Goal: Use online tool/utility: Utilize a website feature to perform a specific function

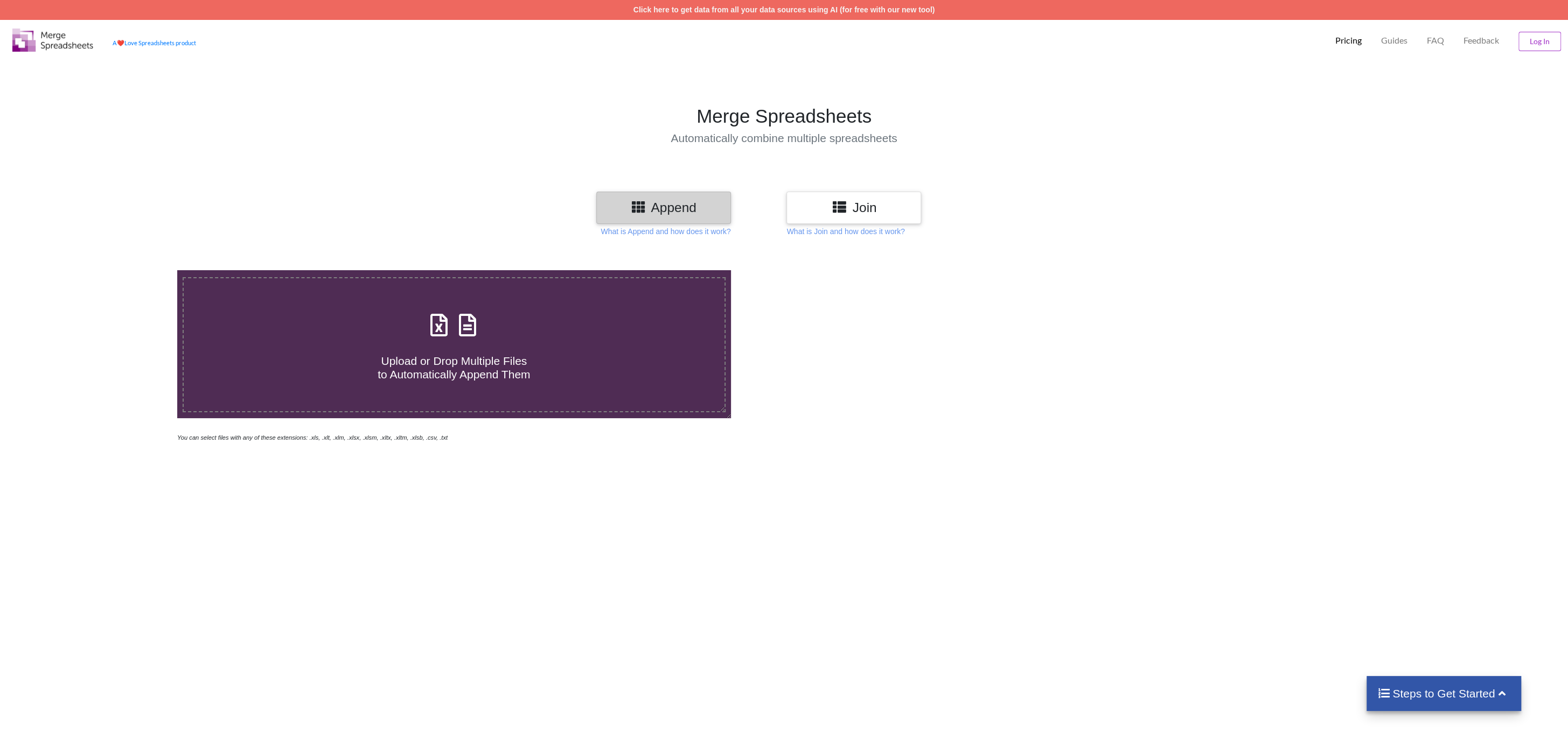
click at [452, 321] on span at bounding box center [454, 326] width 57 height 25
click at [118, 271] on input "Upload or Drop Multiple Files to Automatically Append Them" at bounding box center [118, 271] width 0 height 0
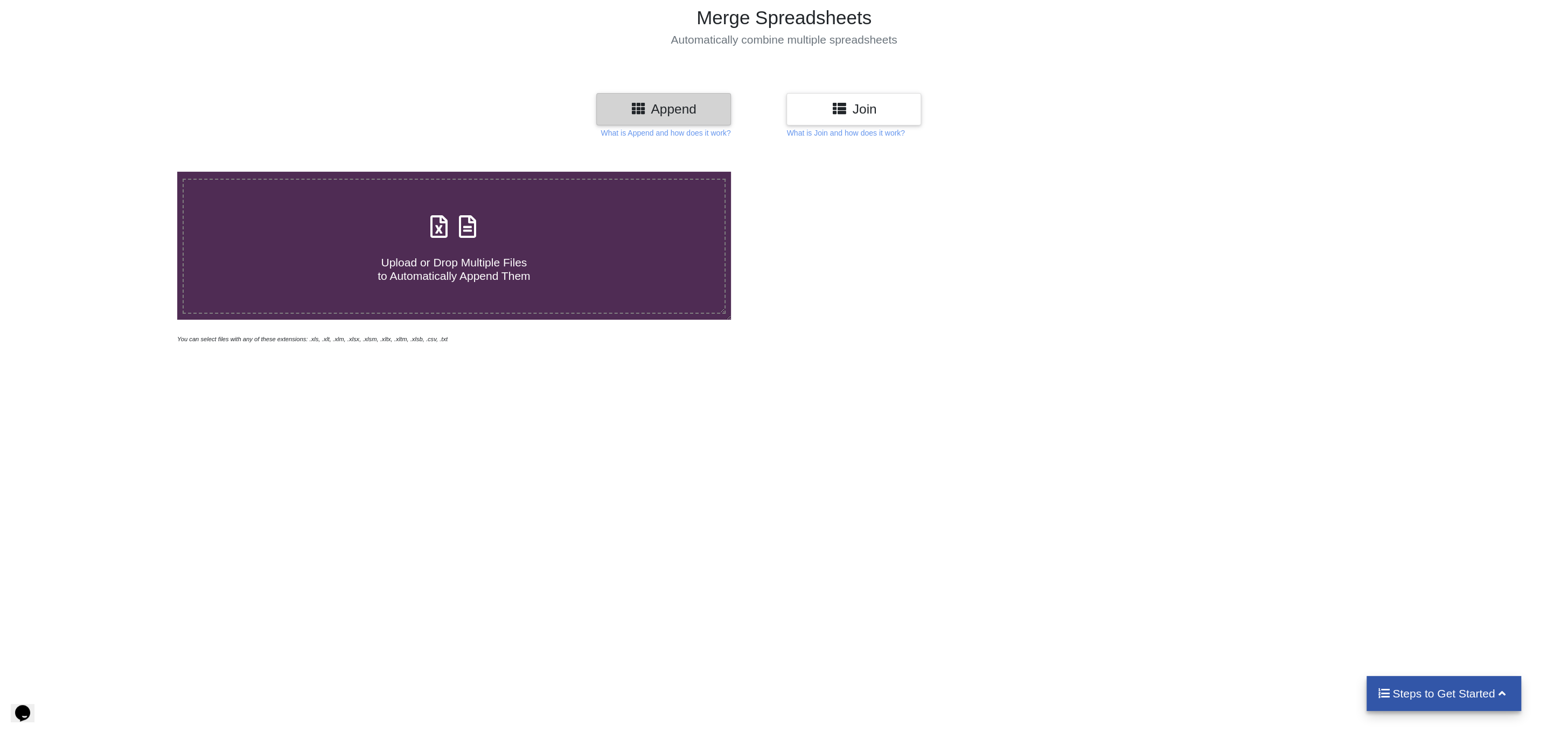
scroll to position [161, 0]
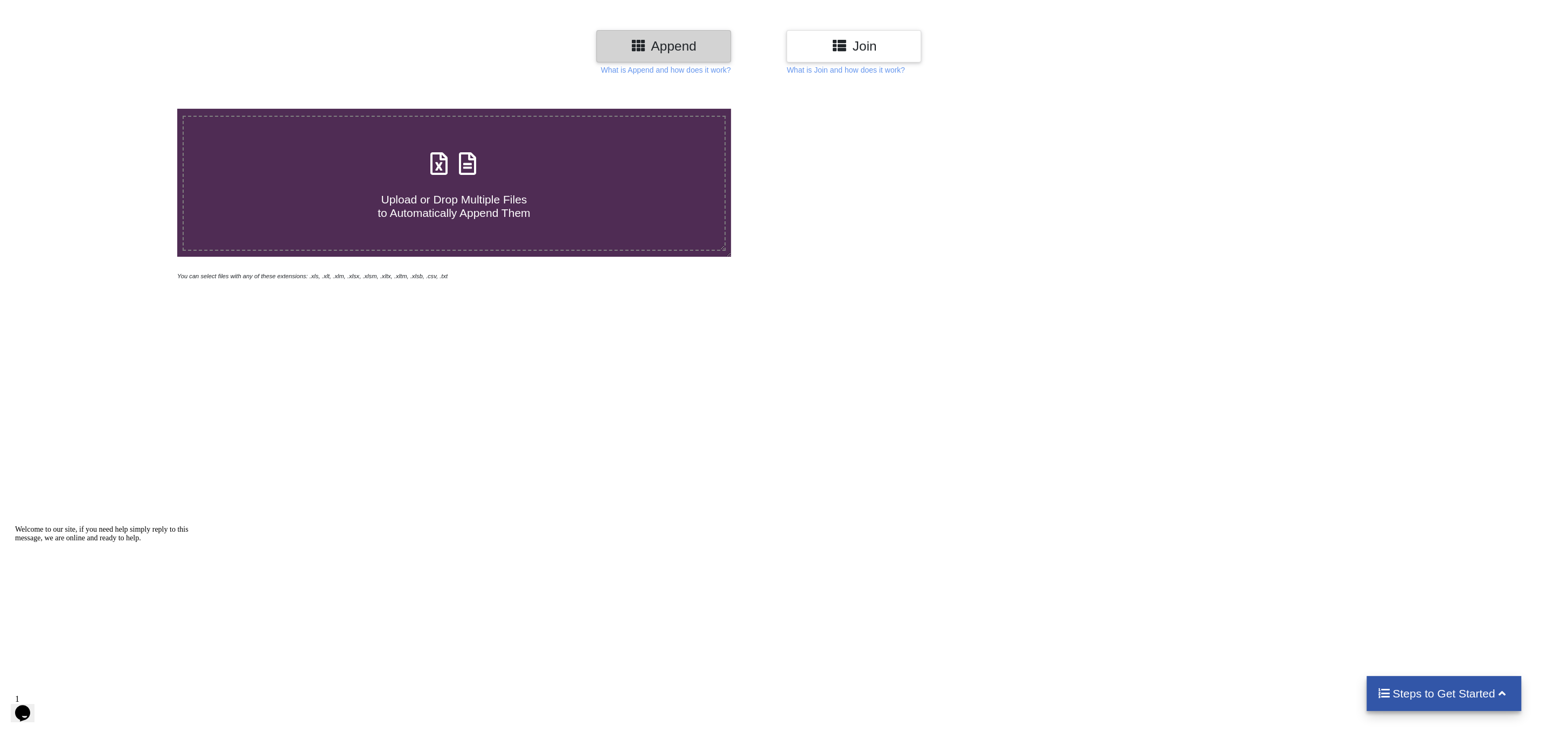
type input "C:\fakepath\Details_View - 2025-08-26T081223.408.xlsx"
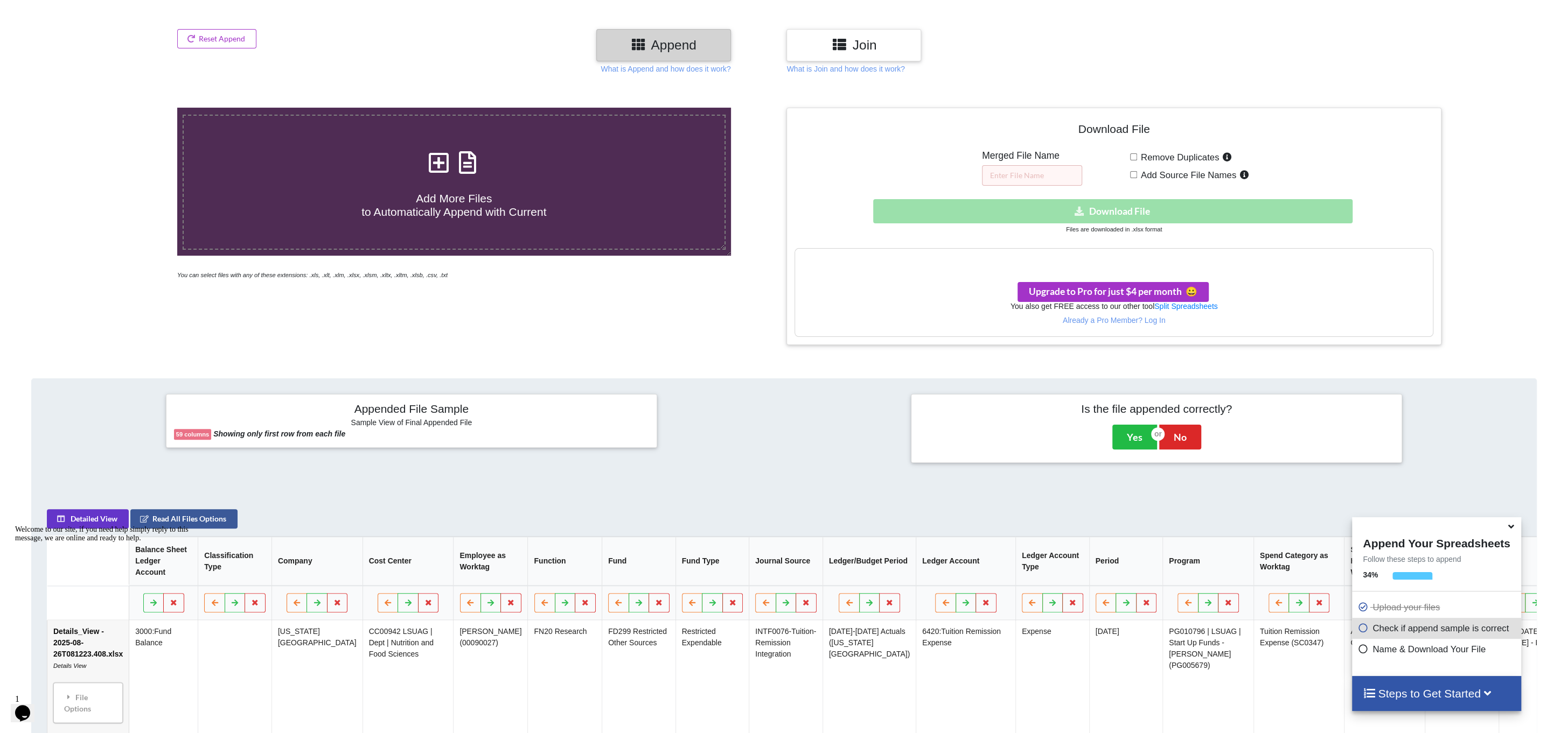
scroll to position [162, 0]
click at [1005, 178] on input "text" at bounding box center [1032, 176] width 100 height 21
type input "Total"
click at [1156, 322] on p "Already a Pro Member? Log In" at bounding box center [1113, 321] width 637 height 11
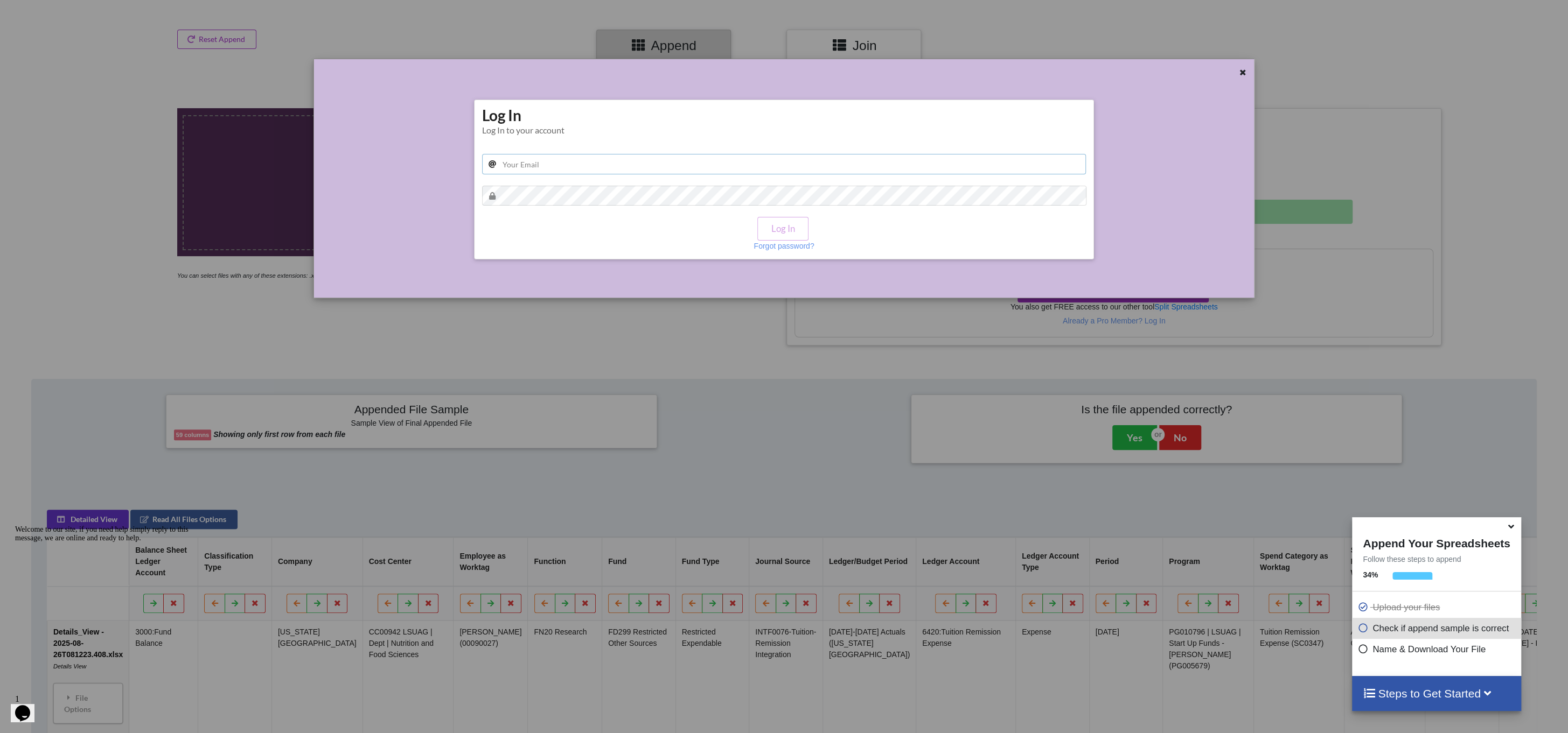
click at [556, 164] on input "text" at bounding box center [784, 164] width 604 height 21
type input "[EMAIL_ADDRESS][DOMAIN_NAME]"
click at [792, 232] on button "Log In" at bounding box center [782, 228] width 50 height 23
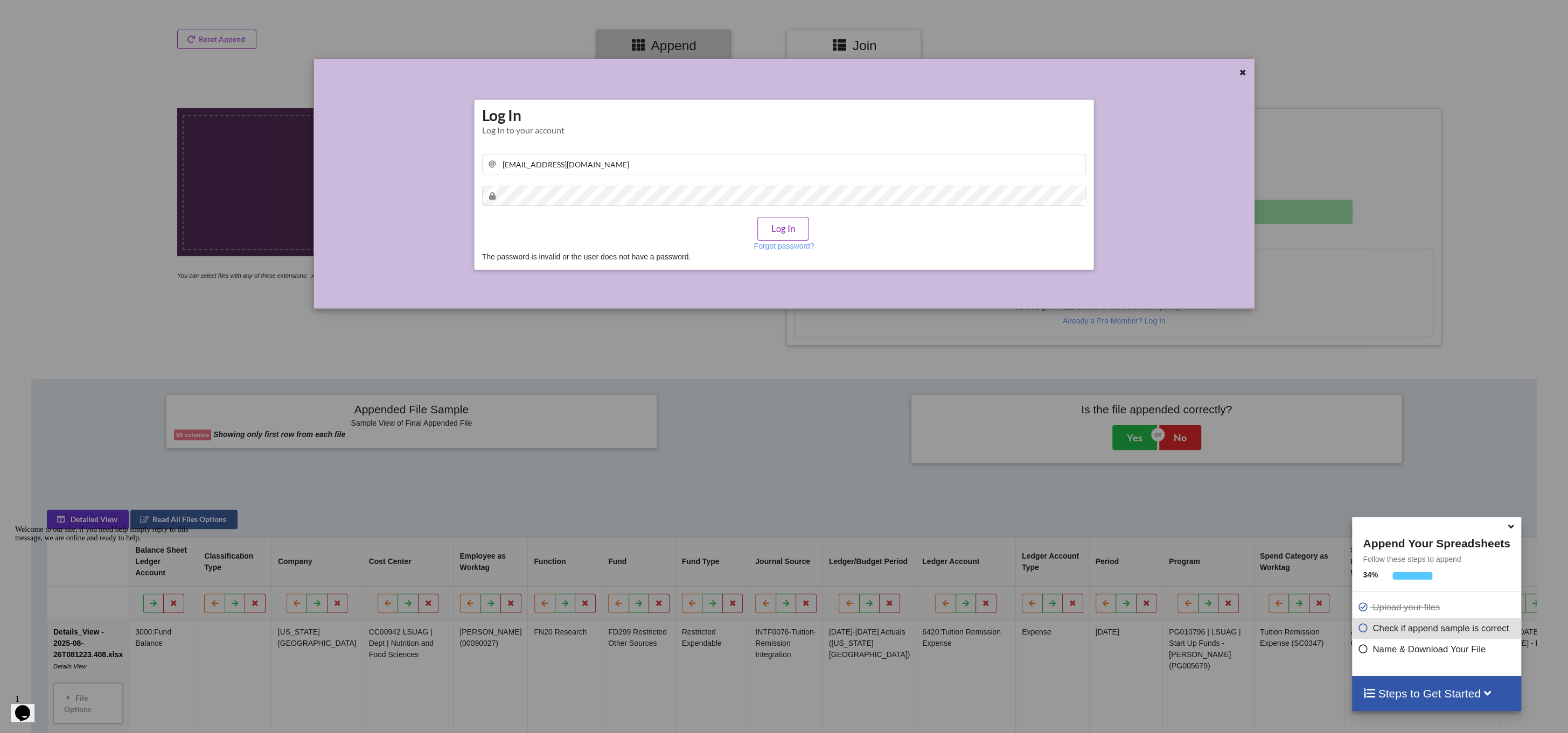
click at [779, 234] on button "Log In" at bounding box center [782, 228] width 50 height 23
click at [782, 229] on button "Log In" at bounding box center [782, 228] width 50 height 23
click at [580, 178] on div "Log In Log In to your account [EMAIL_ADDRESS][DOMAIN_NAME] Log In Forgot passwo…" at bounding box center [784, 183] width 604 height 157
click at [767, 246] on p "Forgot password?" at bounding box center [784, 246] width 60 height 11
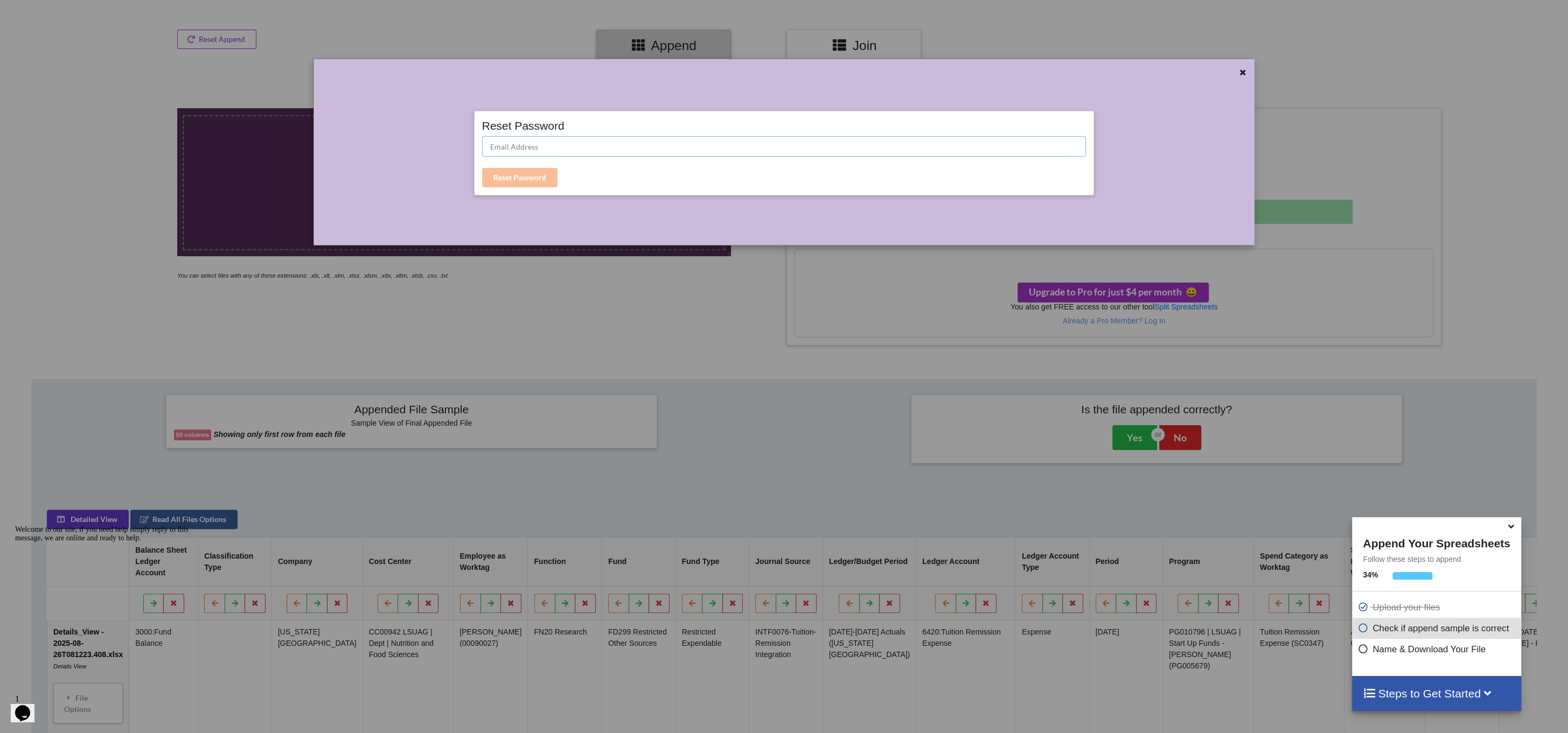
click at [529, 151] on input "text" at bounding box center [784, 146] width 604 height 21
type input "[EMAIL_ADDRESS][DOMAIN_NAME]"
click at [531, 182] on button "Reset Password" at bounding box center [519, 177] width 75 height 19
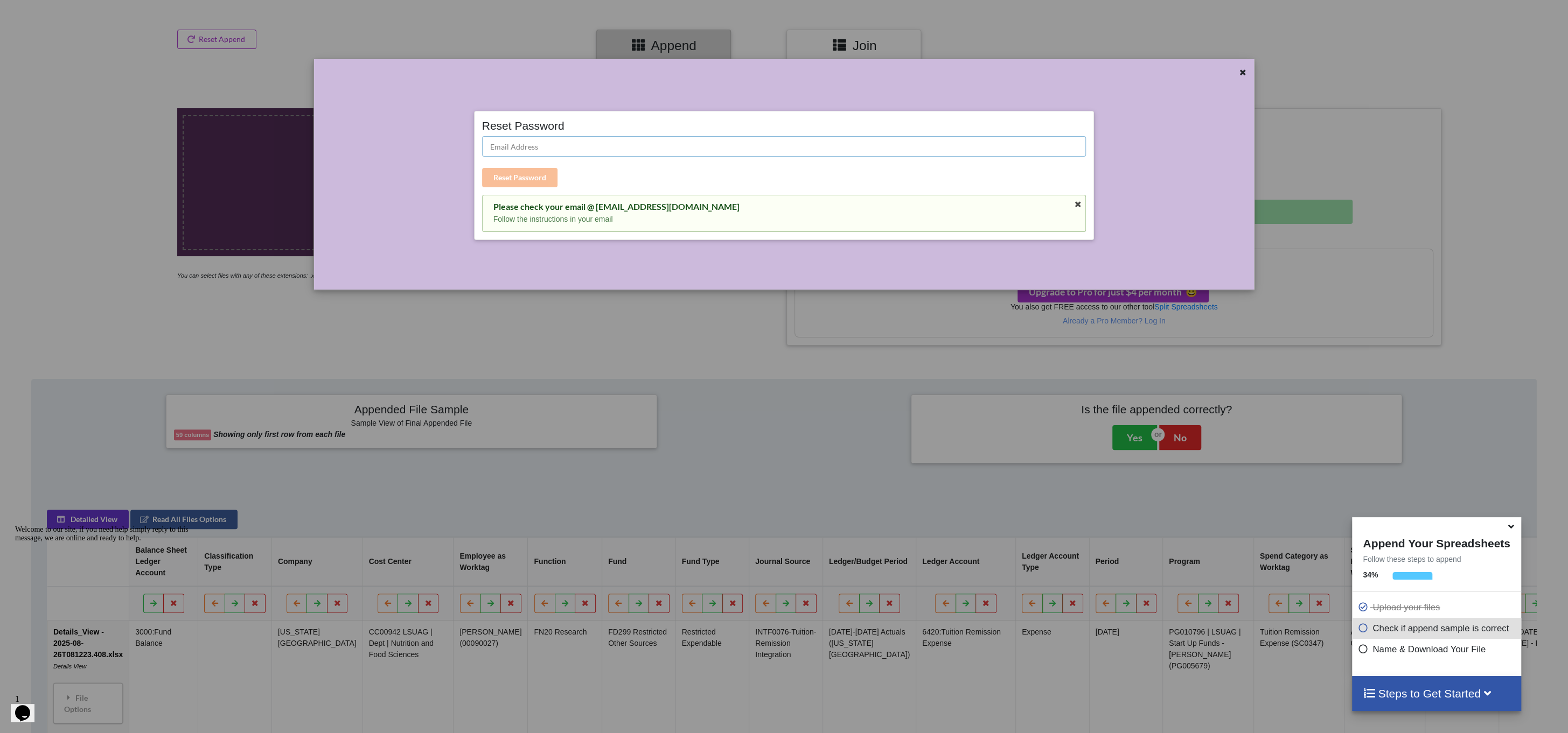
click at [562, 149] on input "text" at bounding box center [784, 146] width 604 height 21
type input "[EMAIL_ADDRESS][DOMAIN_NAME]"
click at [1215, 156] on div at bounding box center [1175, 181] width 156 height 201
click at [1246, 66] on div "Reset Password [EMAIL_ADDRESS][DOMAIN_NAME] Reset Password Please check your em…" at bounding box center [784, 174] width 940 height 230
click at [1246, 70] on icon at bounding box center [1243, 71] width 9 height 8
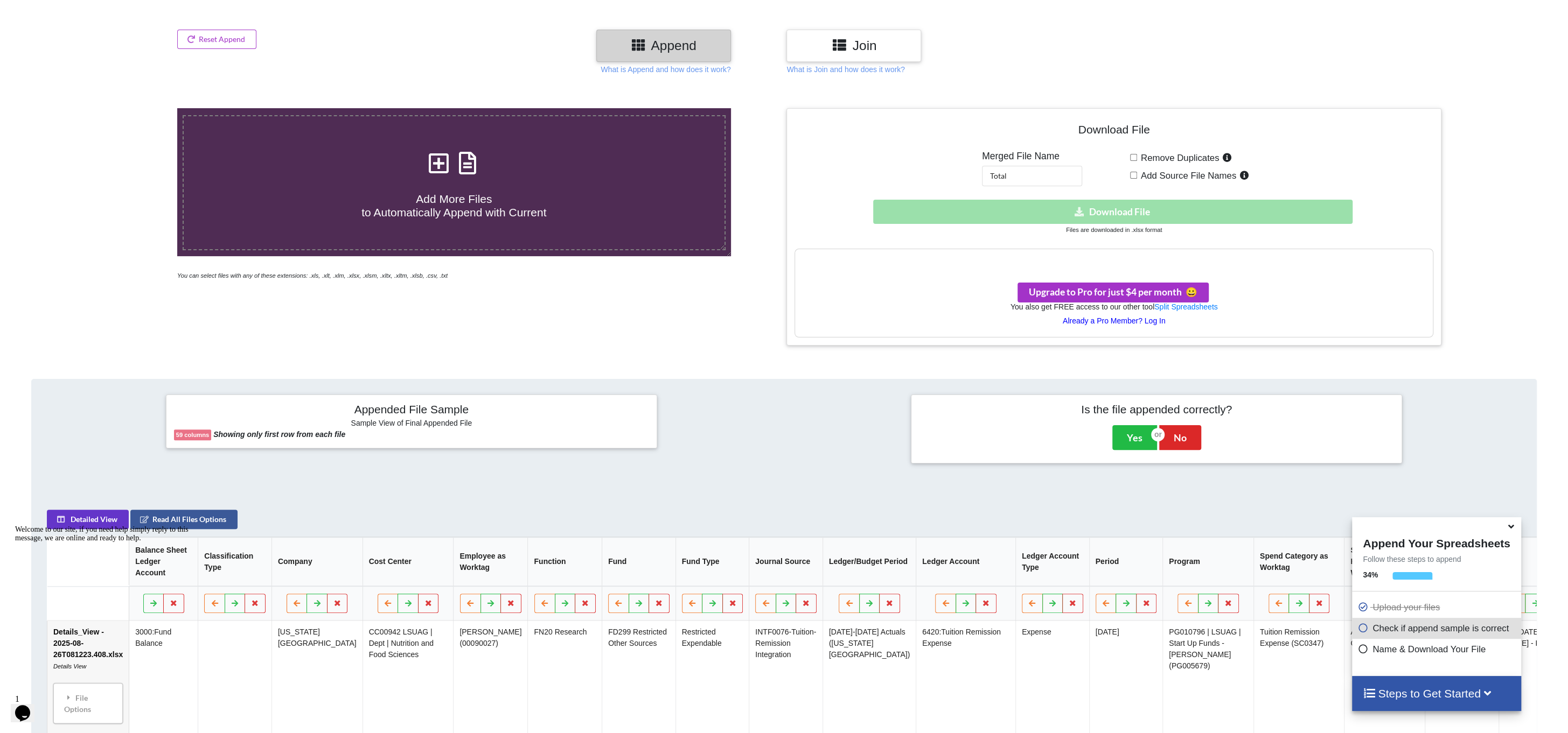
click at [1153, 319] on p "Already a Pro Member? Log In" at bounding box center [1113, 321] width 637 height 11
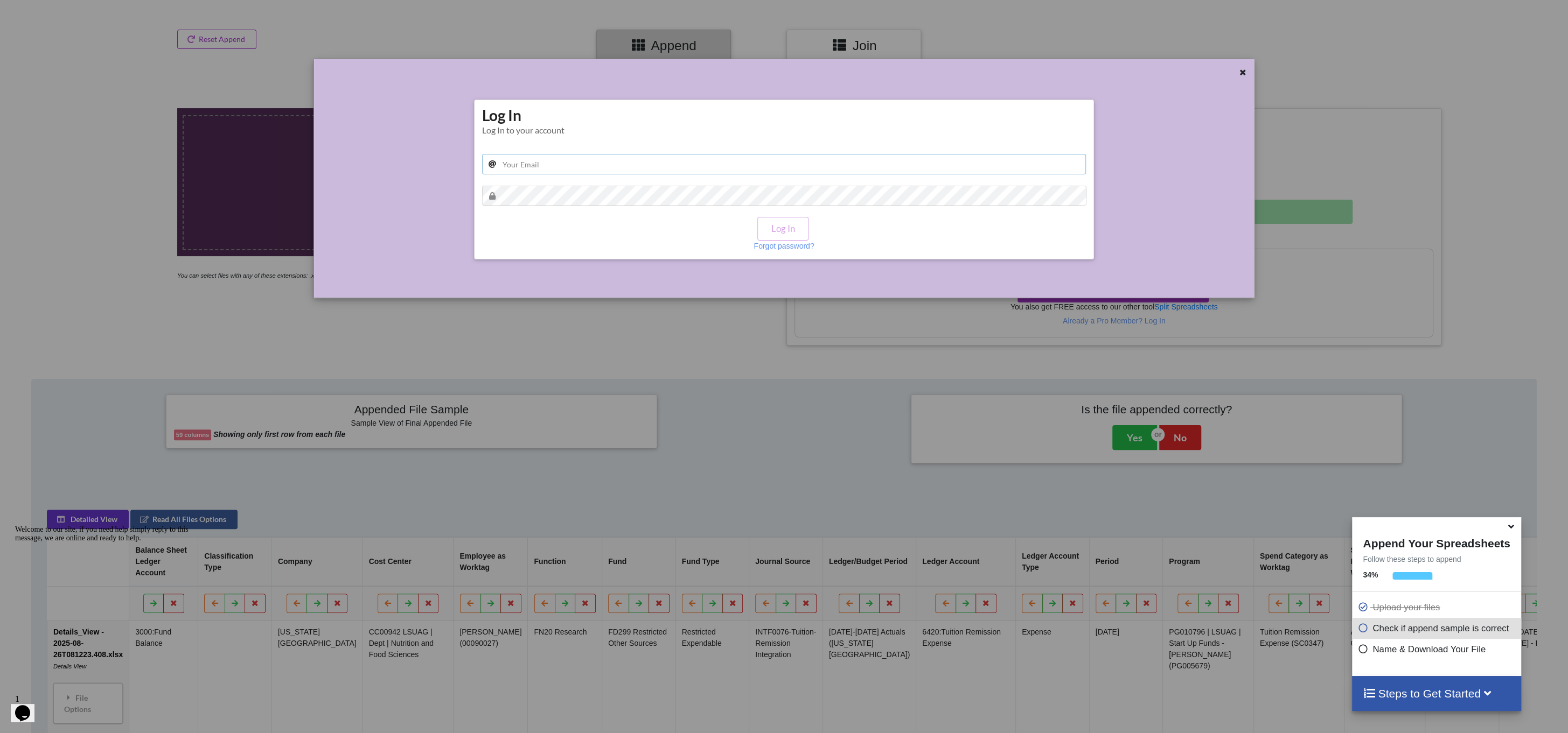
click at [519, 165] on input "text" at bounding box center [784, 164] width 604 height 21
type input "[EMAIL_ADDRESS][DOMAIN_NAME]"
click at [794, 228] on button "Log In" at bounding box center [782, 228] width 50 height 23
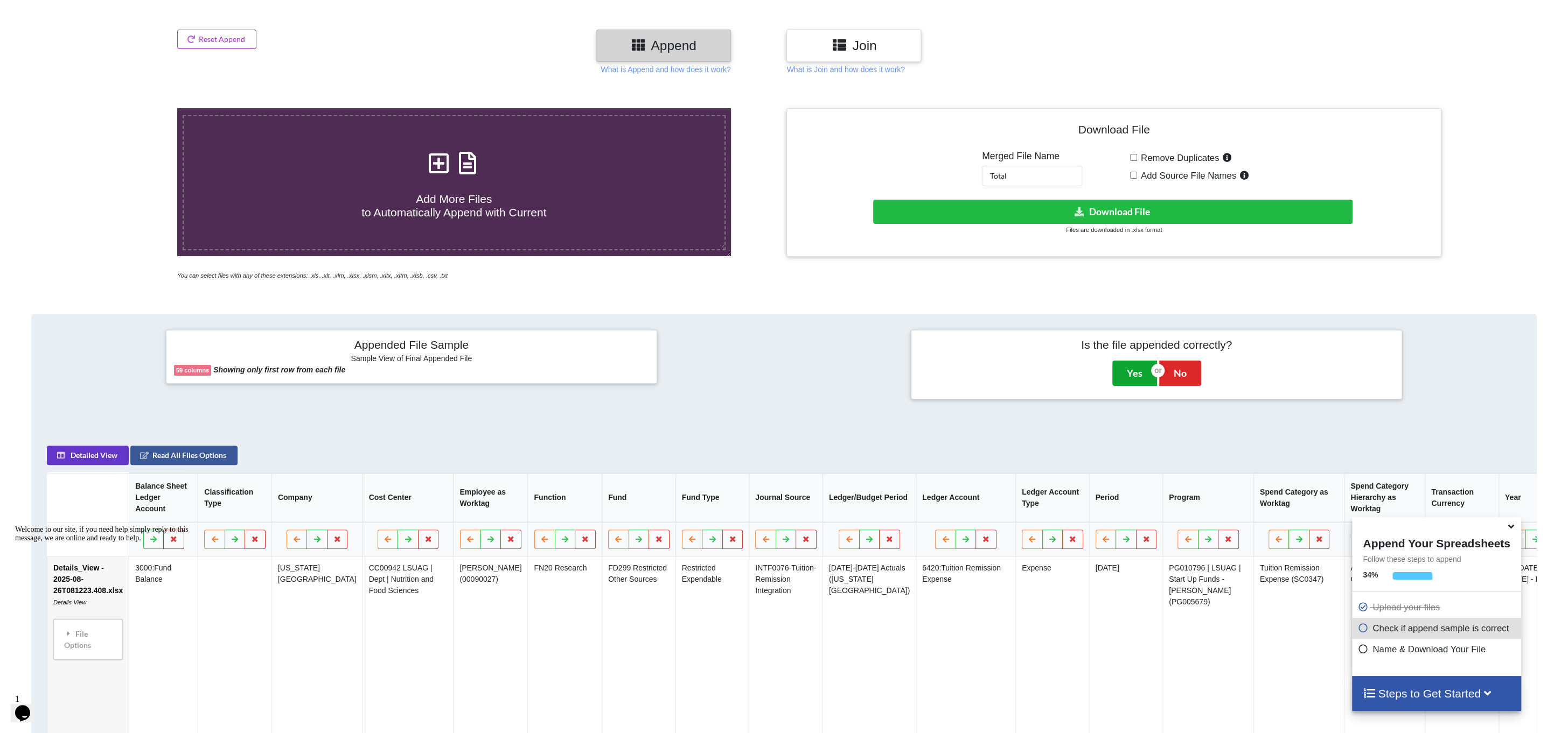
click at [1134, 368] on button "Yes" at bounding box center [1134, 373] width 45 height 25
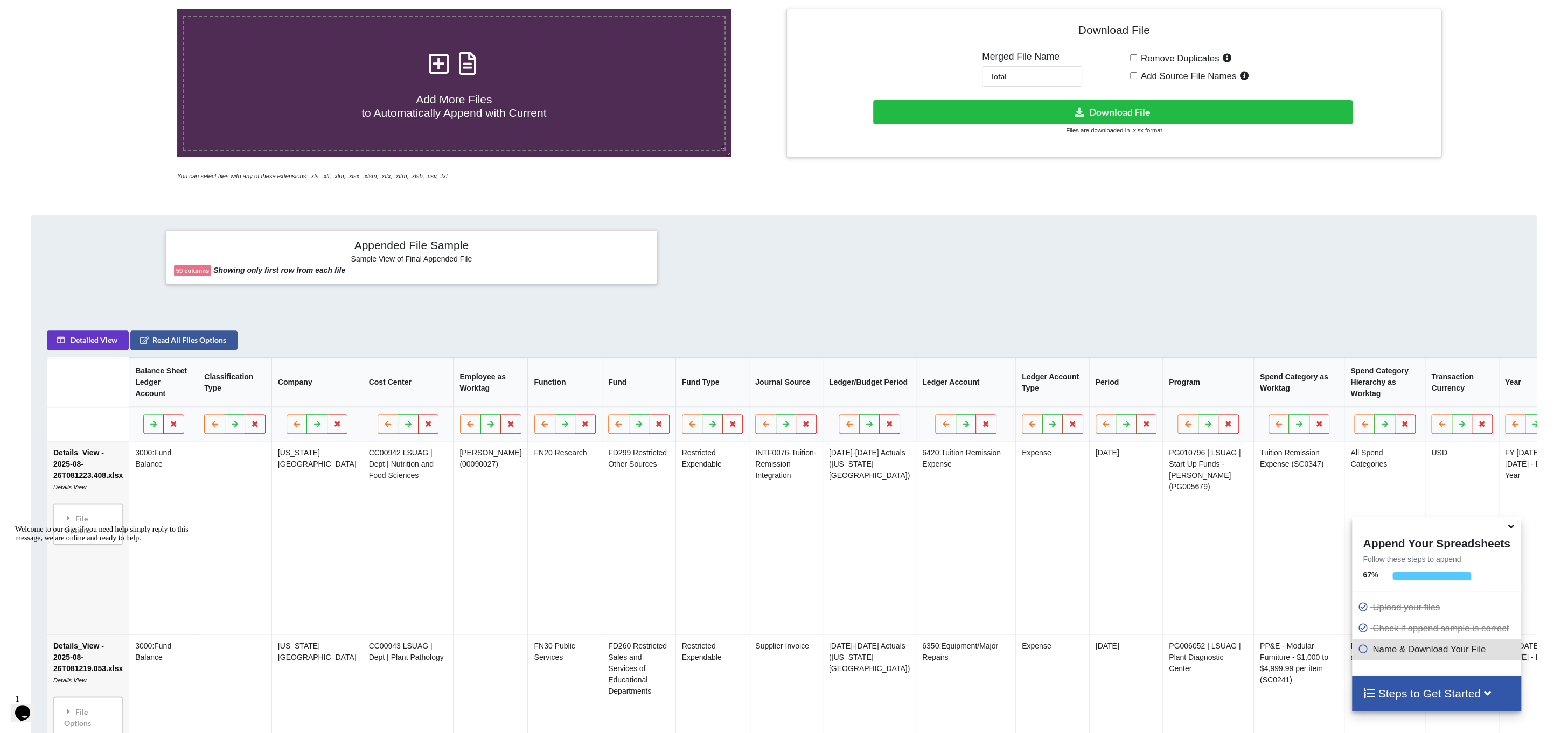
scroll to position [269, 0]
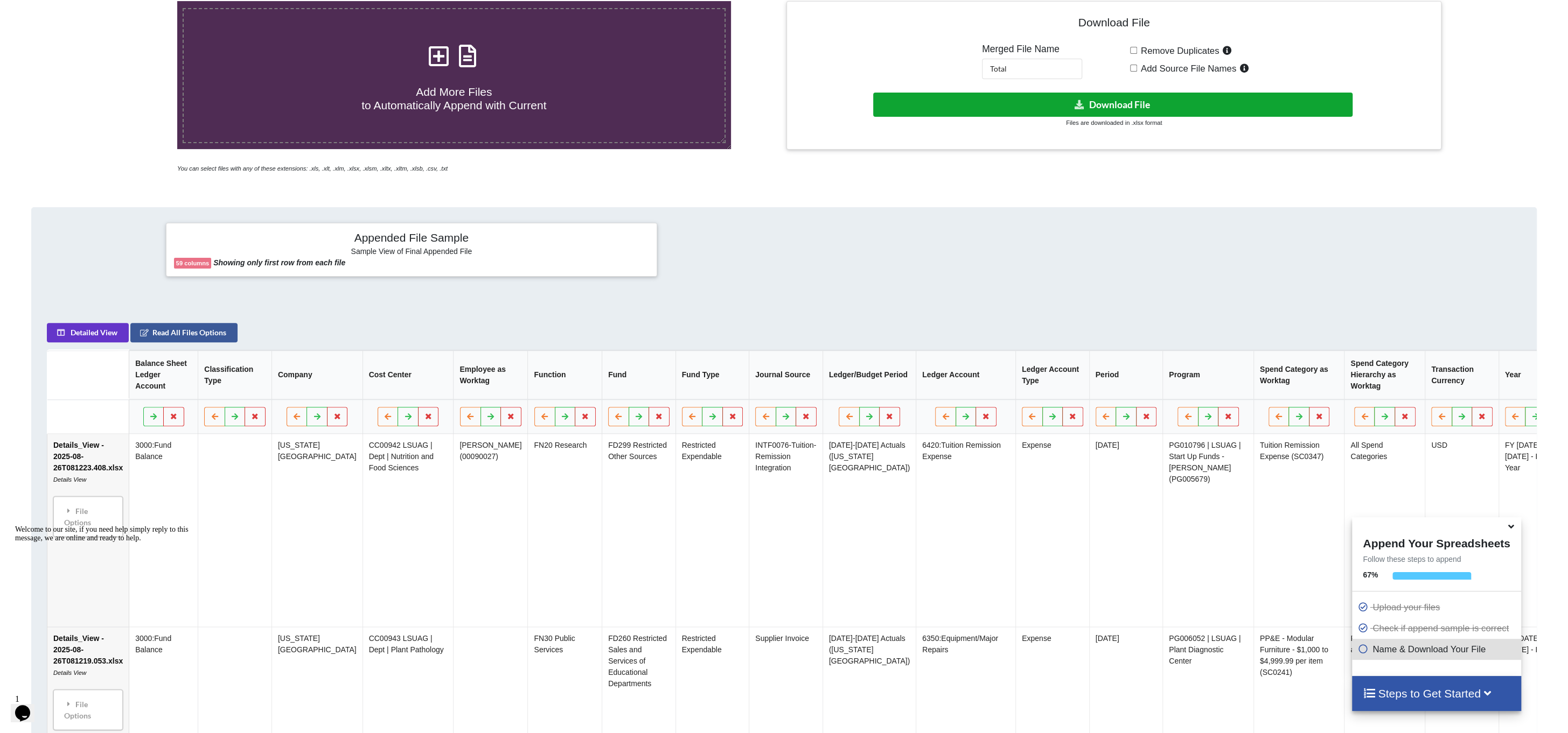
click at [1131, 110] on button "Download File" at bounding box center [1112, 105] width 479 height 24
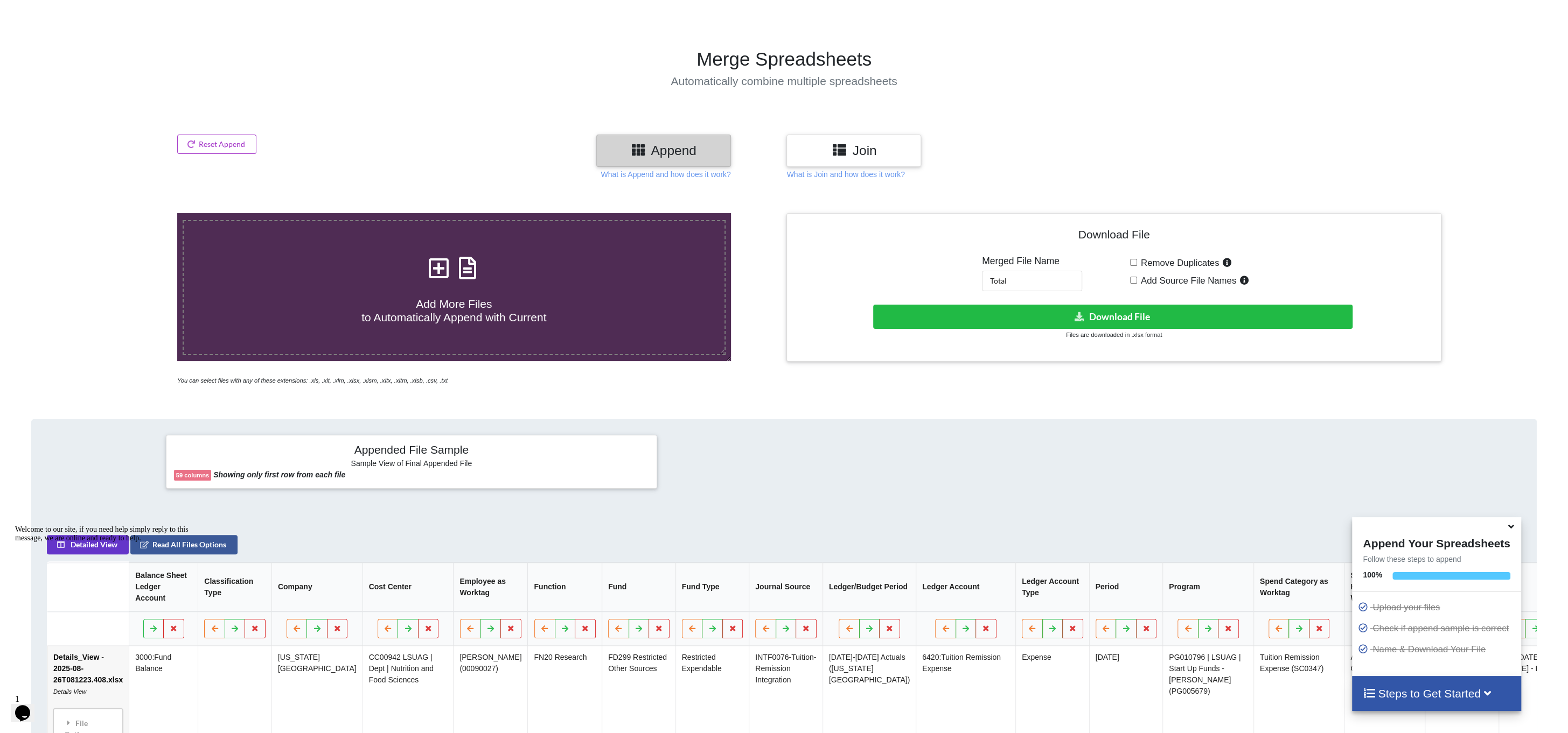
scroll to position [0, 0]
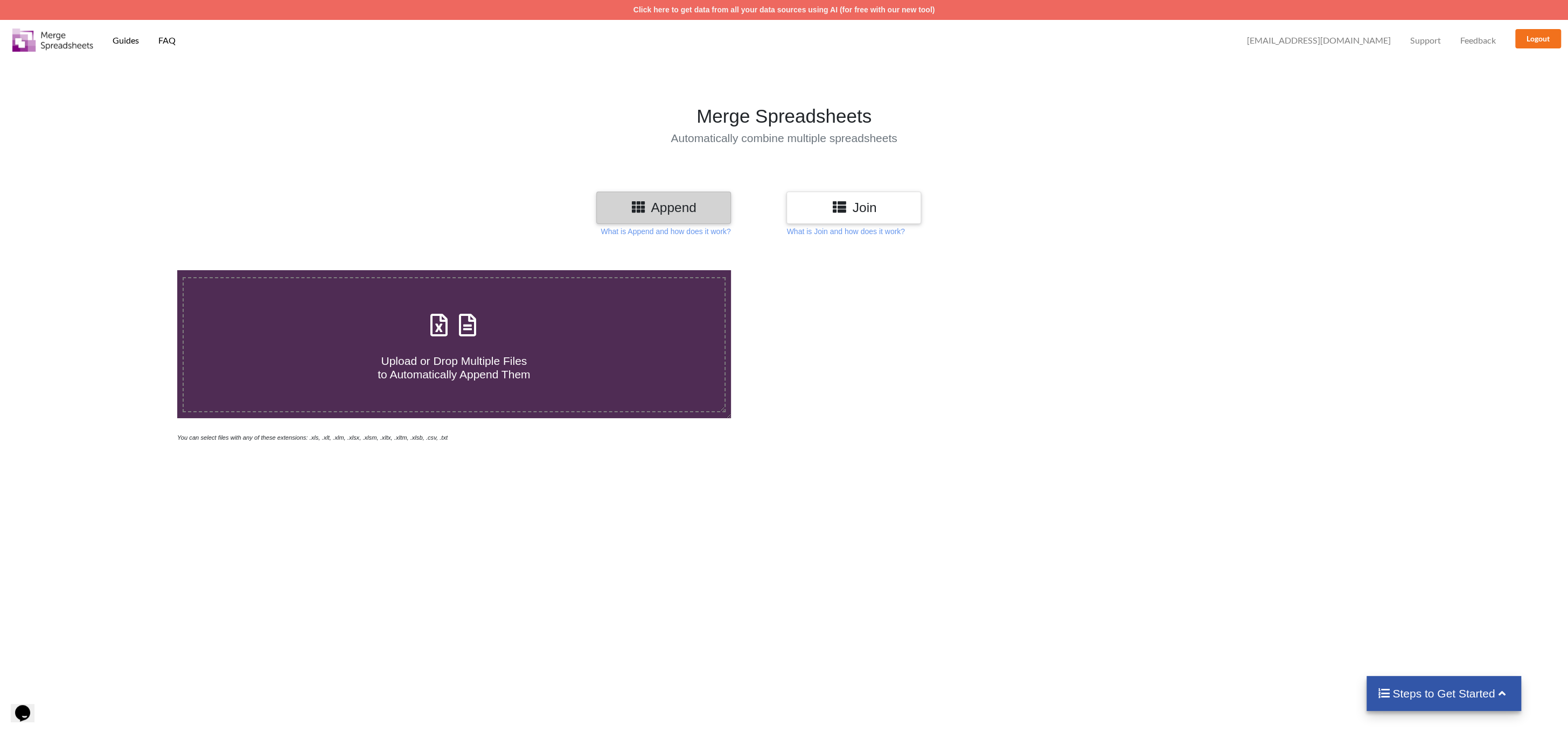
click at [463, 331] on icon at bounding box center [468, 320] width 27 height 23
click at [118, 271] on input "Upload or Drop Multiple Files to Automatically Append Them" at bounding box center [118, 271] width 0 height 0
type input "C:\fakepath\Details_View - 2025-08-26T082404.017.xlsx"
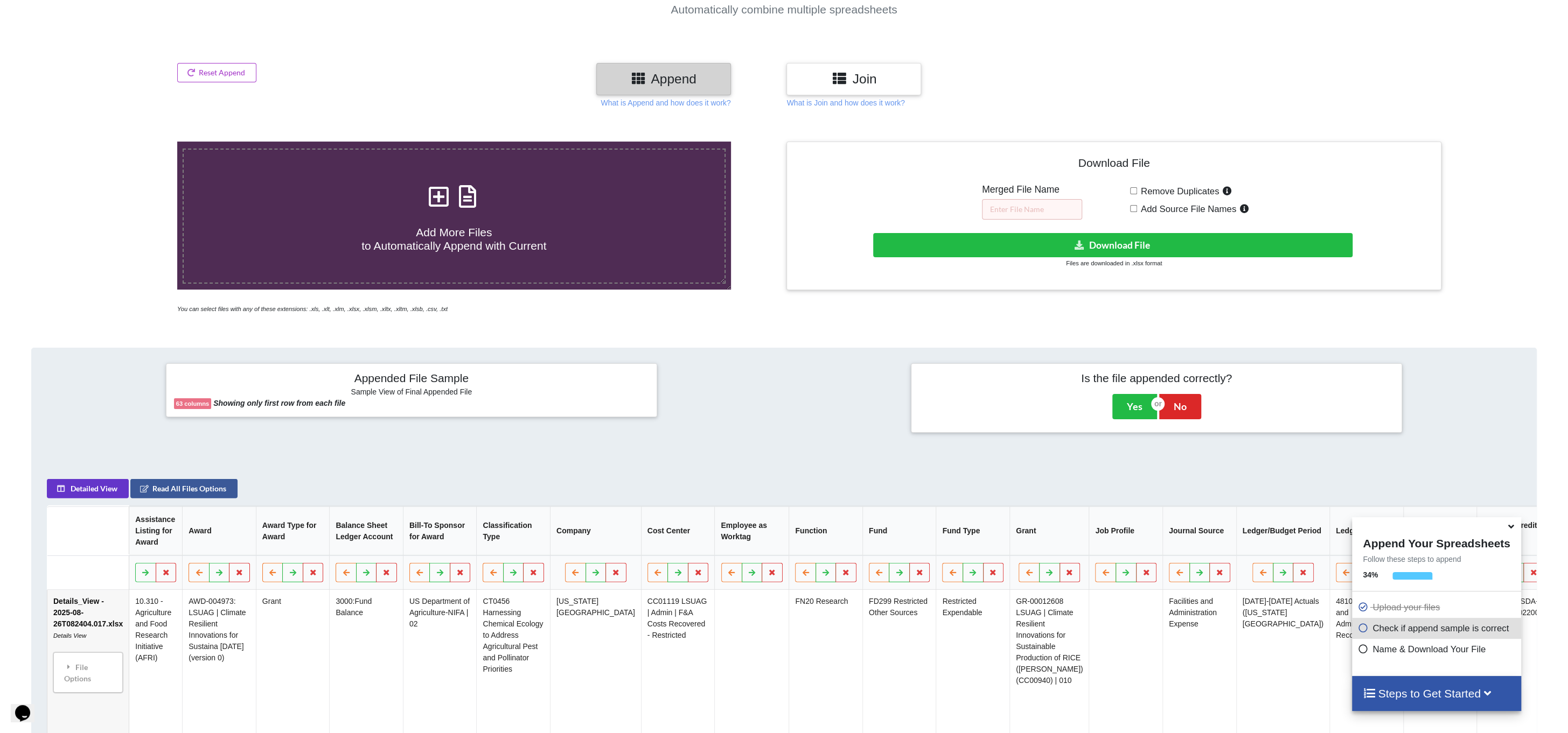
scroll to position [45, 0]
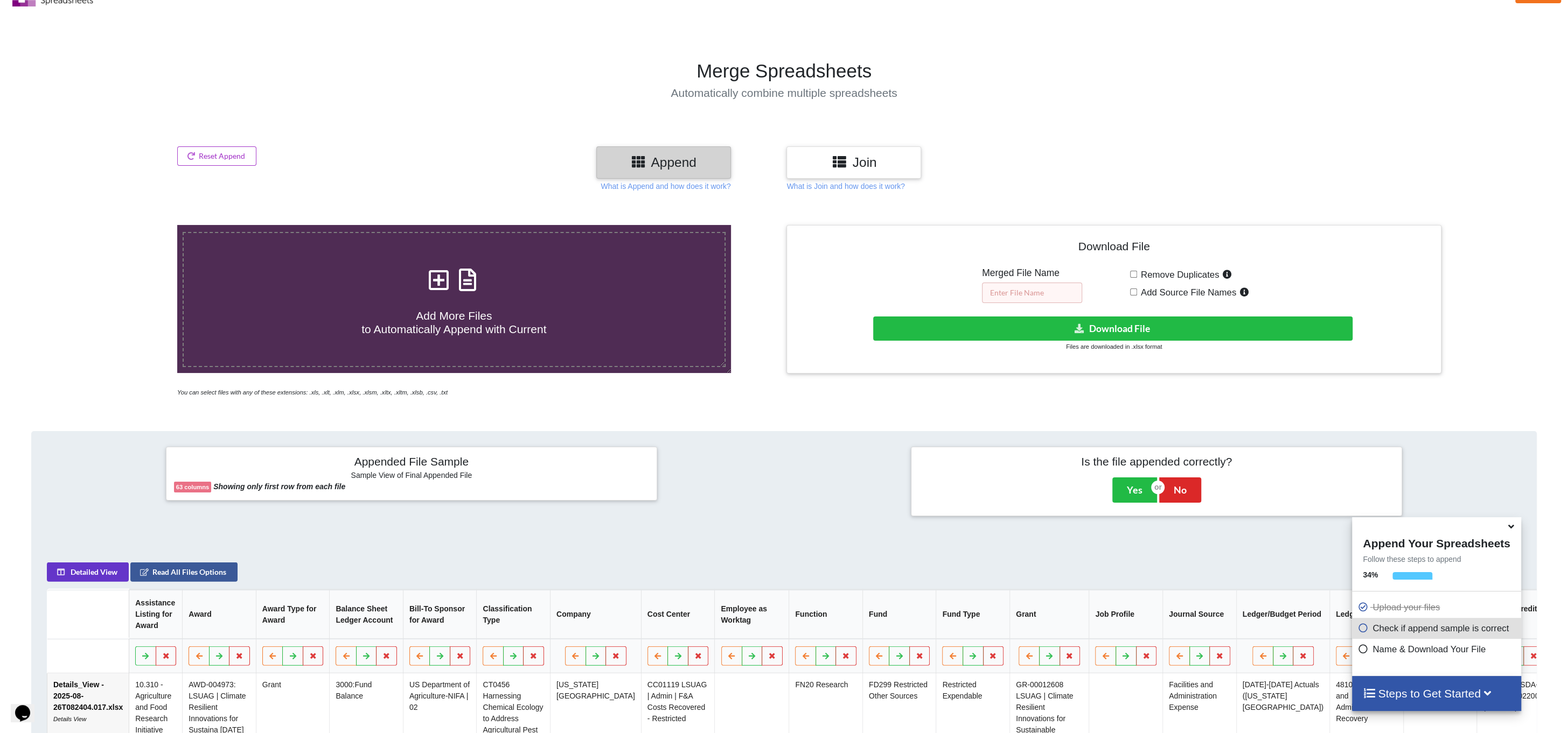
drag, startPoint x: 1004, startPoint y: 291, endPoint x: 1014, endPoint y: 289, distance: 10.2
click at [1004, 291] on input "text" at bounding box center [1032, 292] width 100 height 21
type input "Total2"
click at [1107, 326] on button "Download File" at bounding box center [1112, 329] width 479 height 24
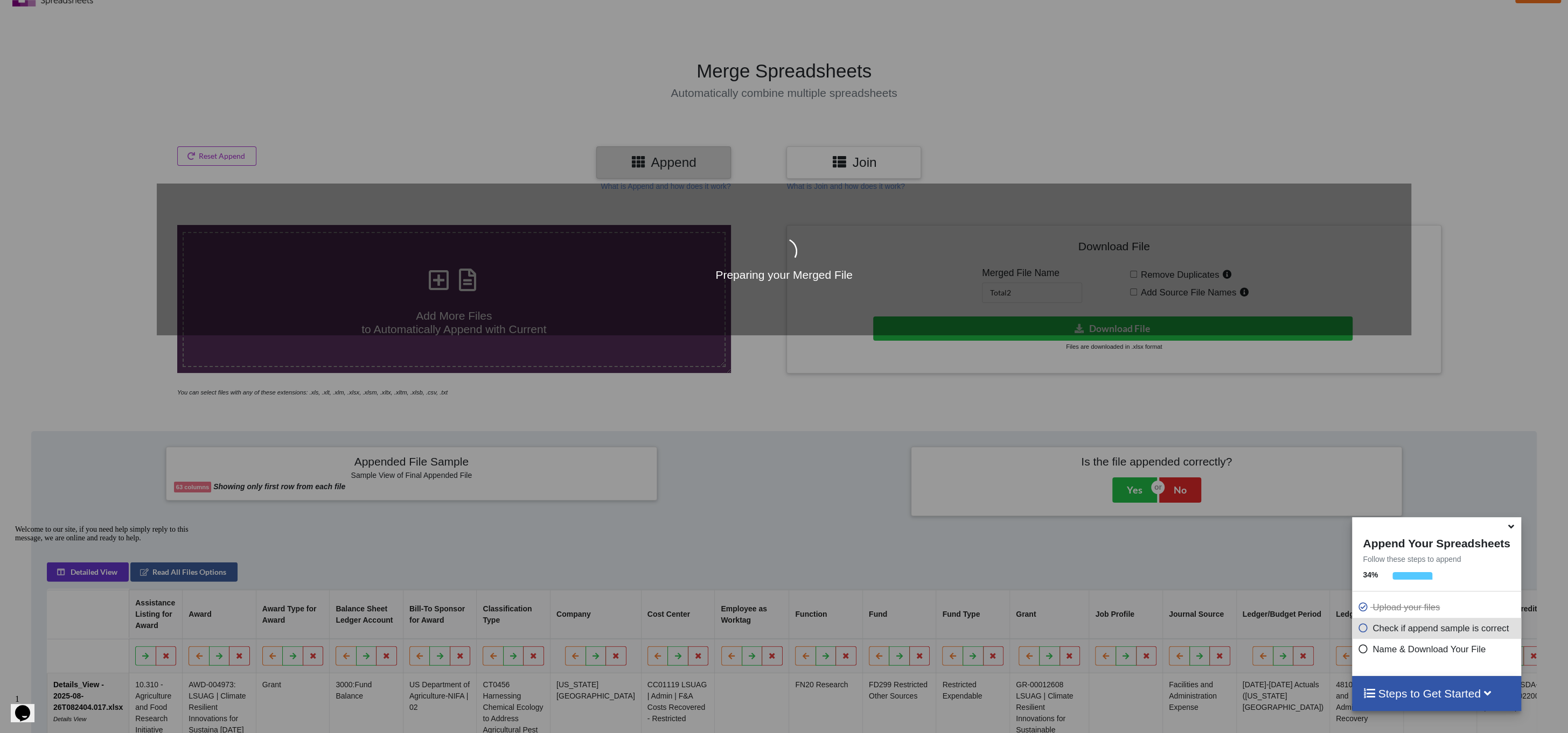
click at [784, 387] on div "Preparing your Merged File" at bounding box center [784, 366] width 1568 height 733
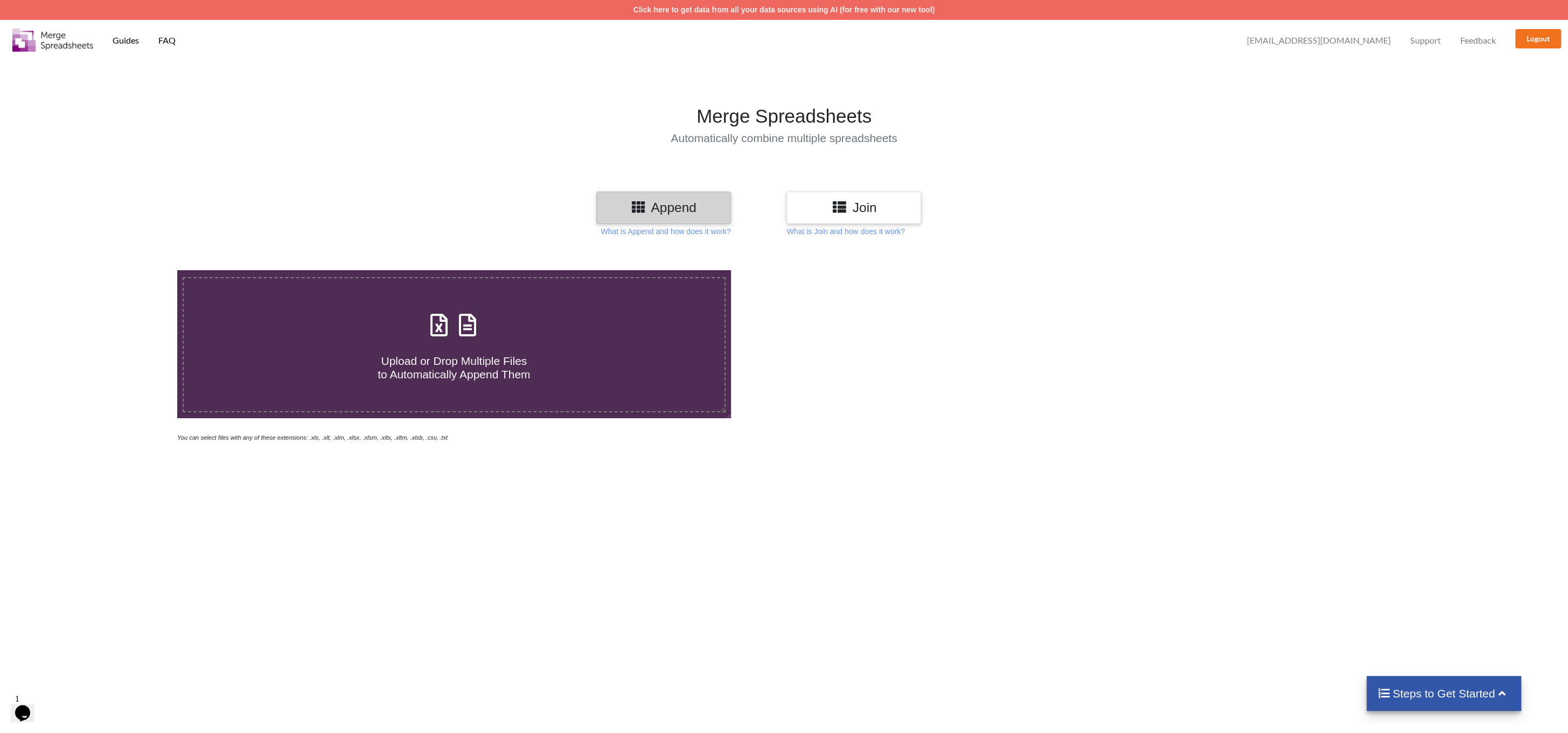
click at [466, 338] on span at bounding box center [454, 326] width 57 height 25
click at [118, 271] on input "Upload or Drop Multiple Files to Automatically Append Them" at bounding box center [118, 271] width 0 height 0
type input "C:\fakepath\Details_View - 2025-08-26T083116.417.xlsx"
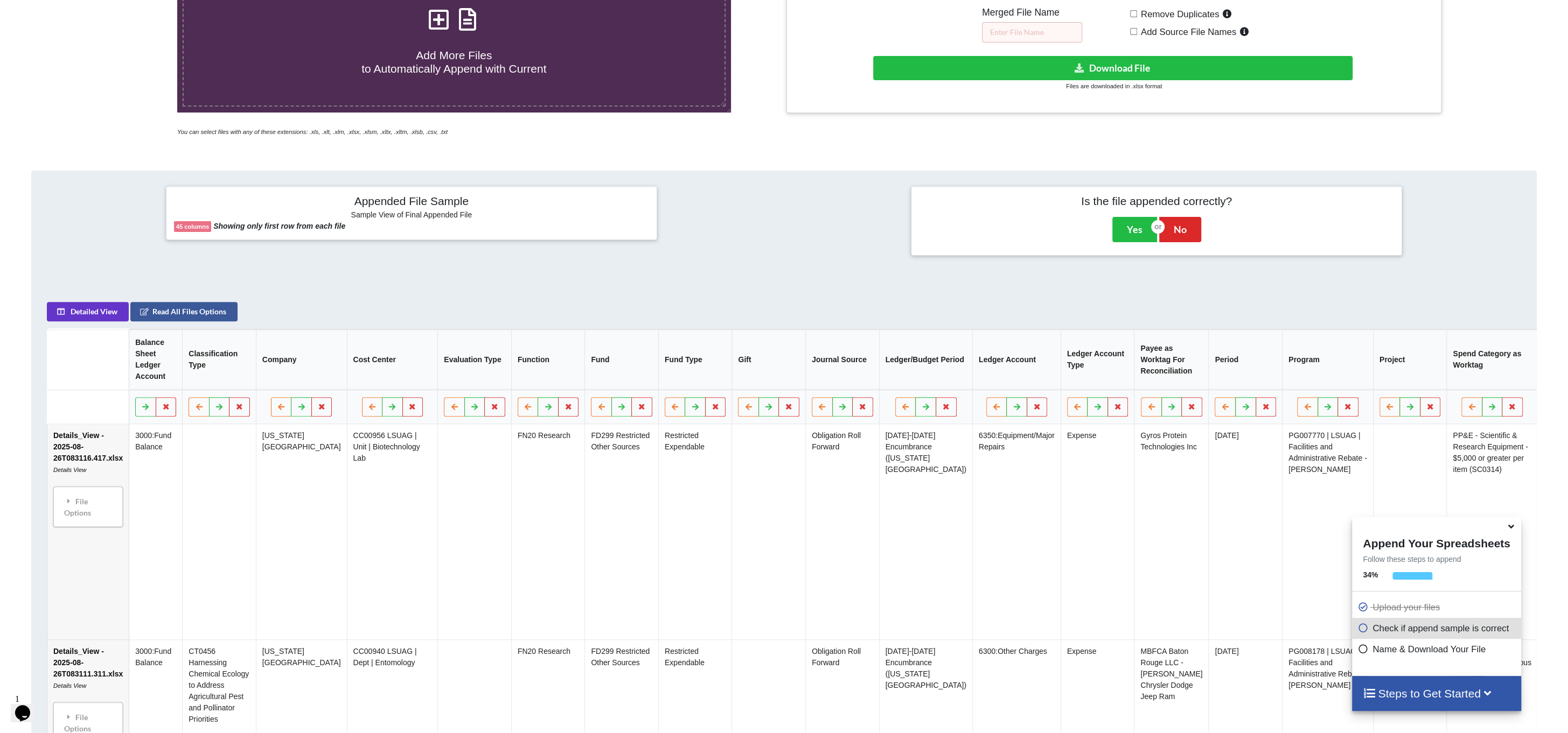
scroll to position [207, 0]
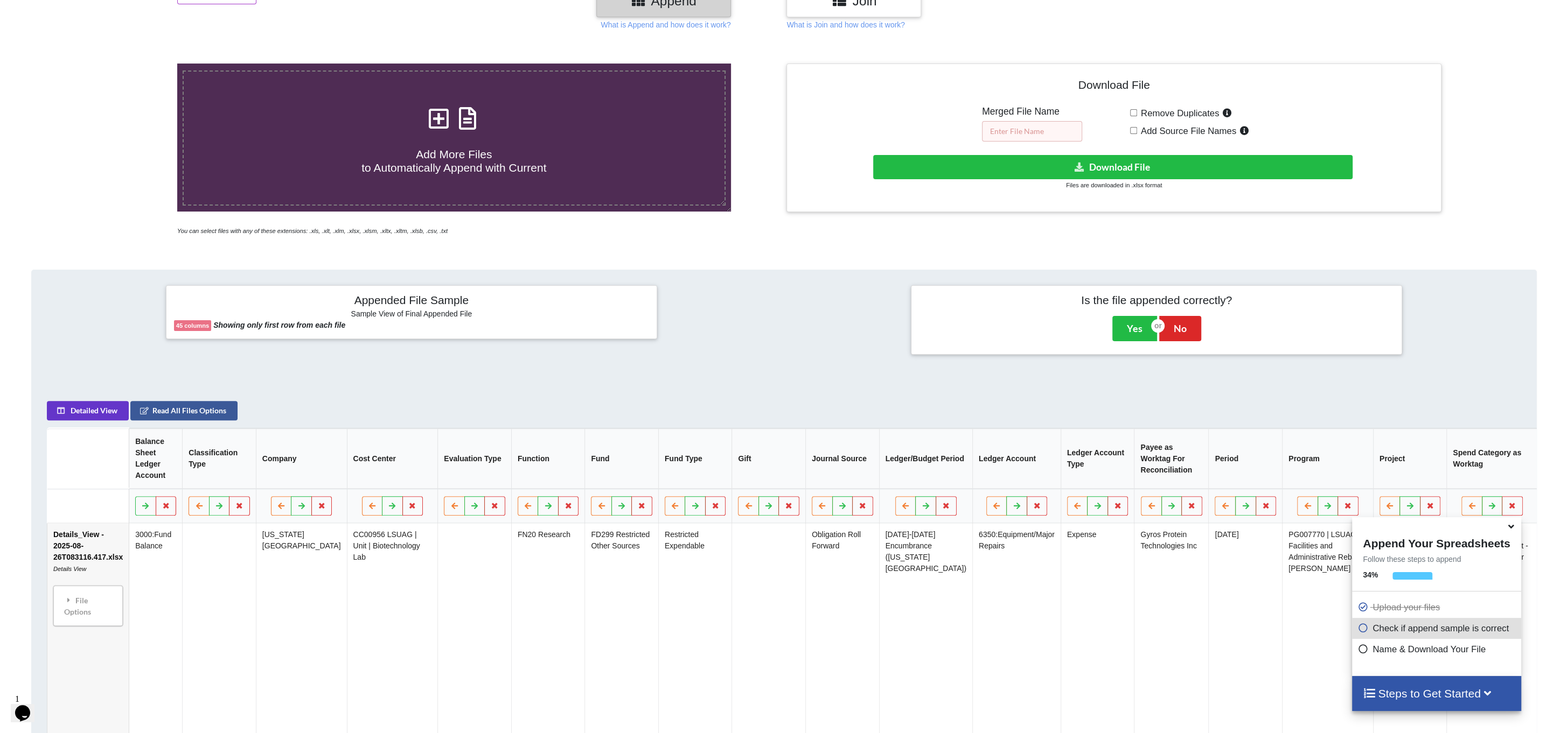
click at [1027, 125] on input "text" at bounding box center [1032, 131] width 100 height 21
type input "enc"
click at [1102, 169] on button "Download File" at bounding box center [1112, 167] width 479 height 24
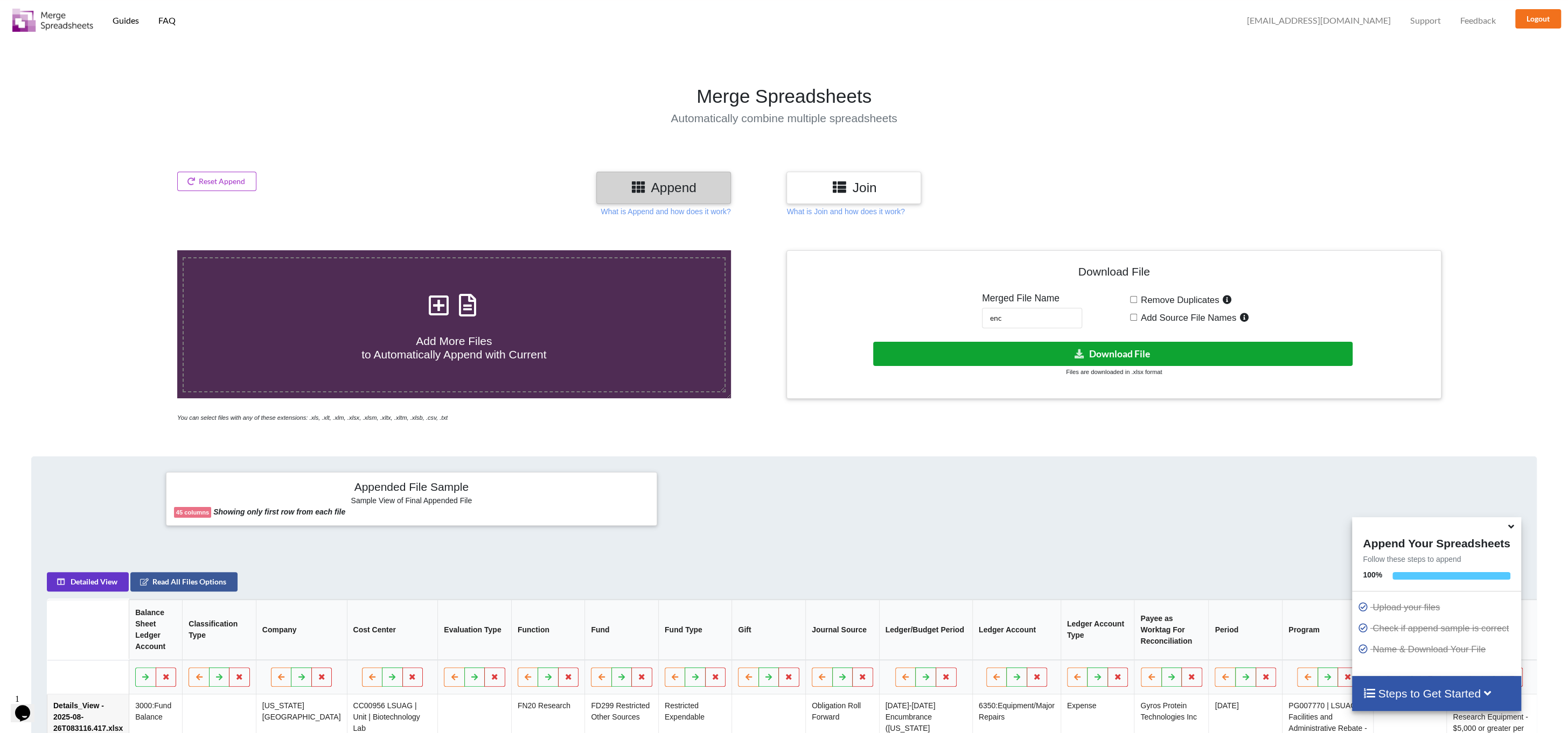
scroll to position [0, 0]
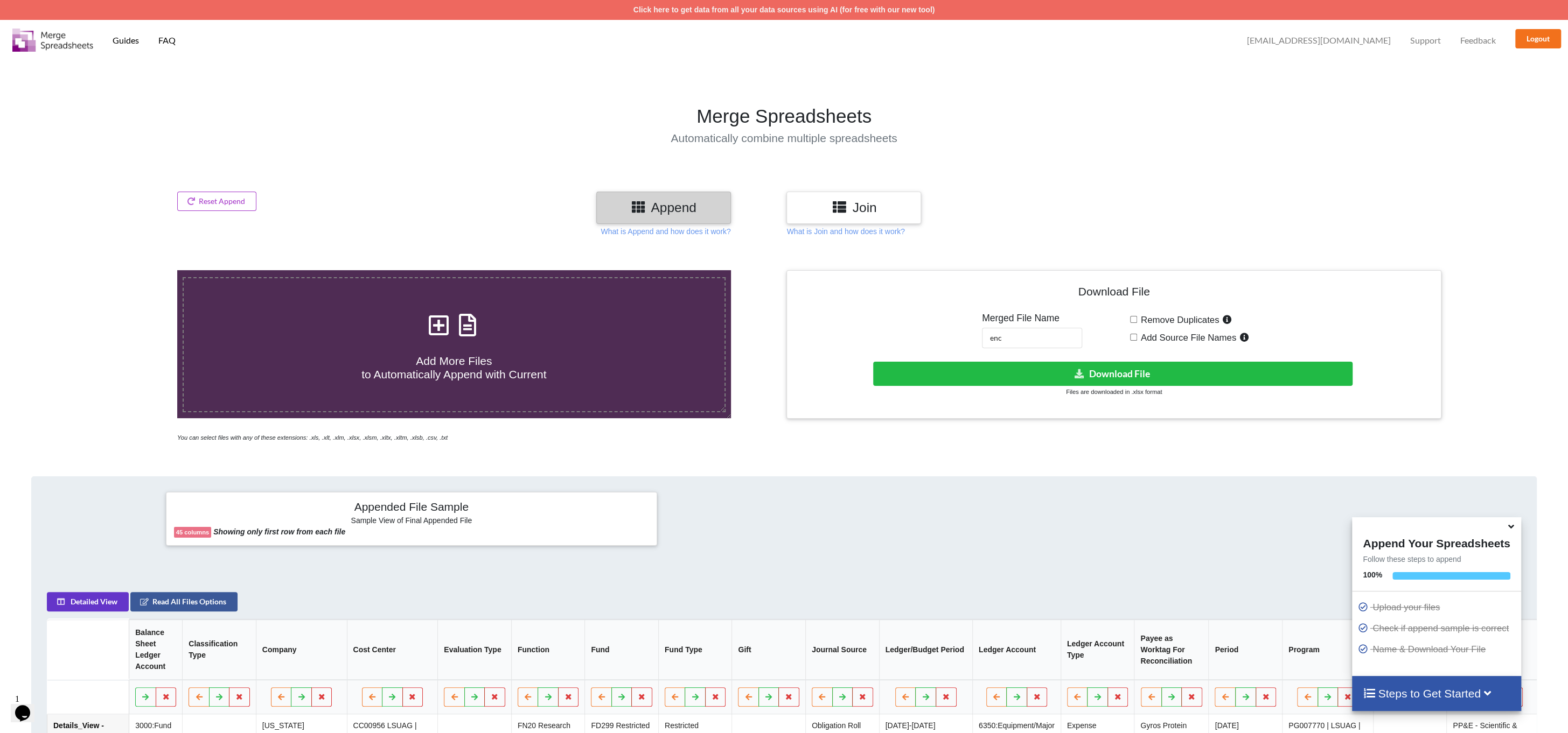
click at [453, 338] on span at bounding box center [454, 326] width 57 height 25
click at [118, 271] on input "Add More Files to Automatically Append with Current" at bounding box center [118, 271] width 0 height 0
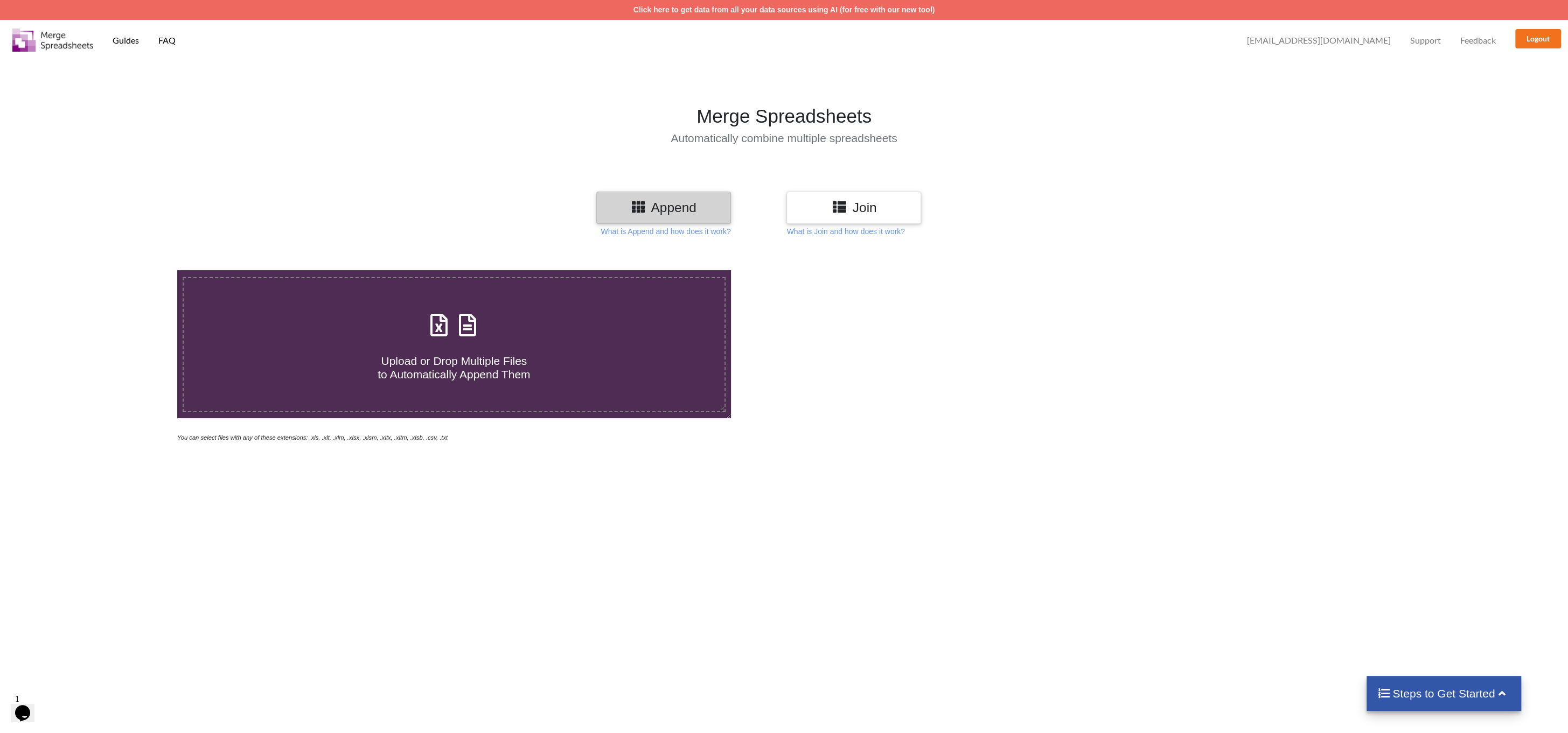
click at [466, 331] on icon at bounding box center [468, 320] width 27 height 23
click at [118, 271] on input "Upload or Drop Multiple Files to Automatically Append Them" at bounding box center [118, 271] width 0 height 0
type input "C:\fakepath\enc.xlsx"
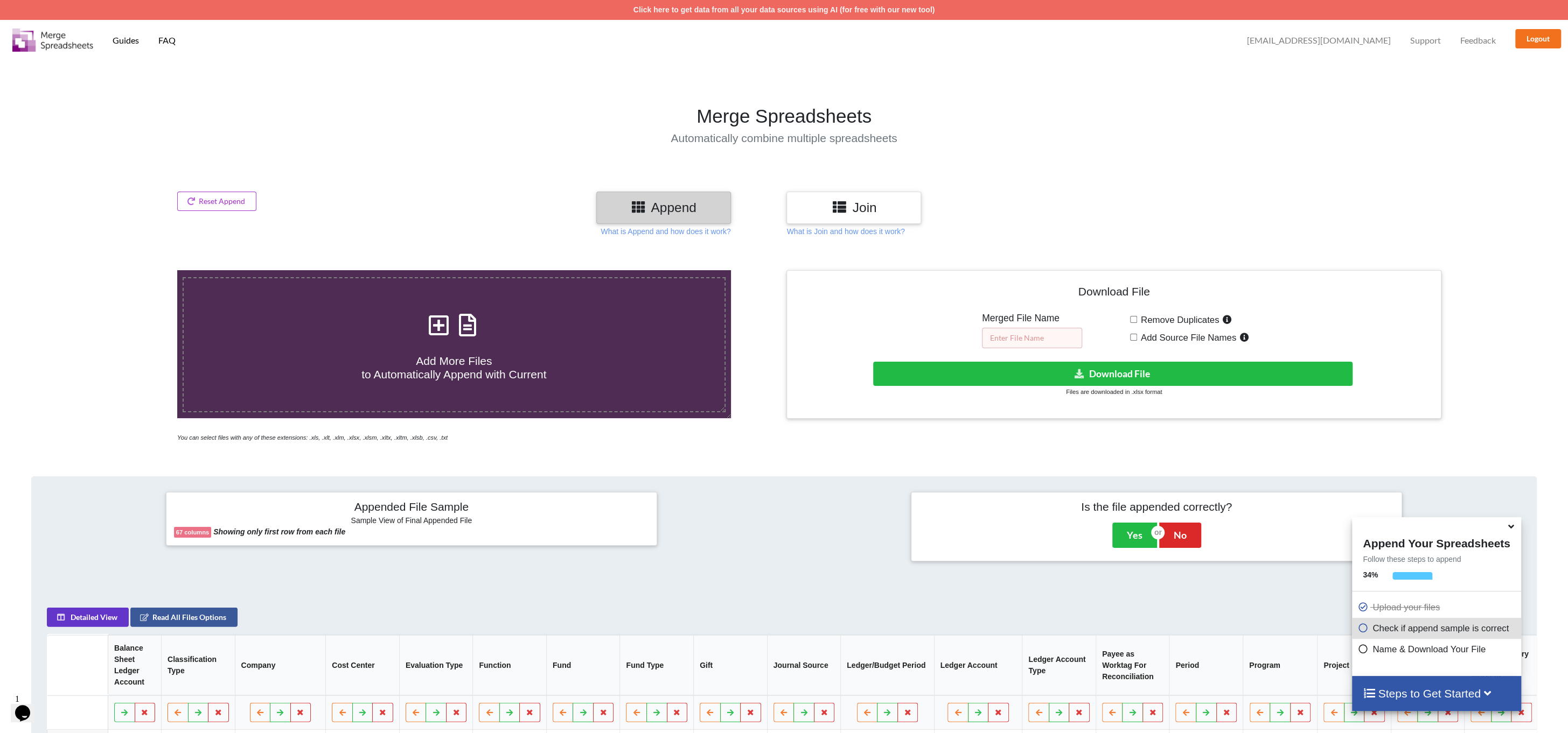
click at [1027, 334] on input "text" at bounding box center [1032, 338] width 100 height 21
type input "End"
click at [1102, 370] on button "Download File" at bounding box center [1112, 374] width 479 height 24
